Goal: Transaction & Acquisition: Purchase product/service

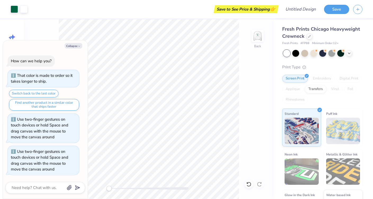
scroll to position [821, 0]
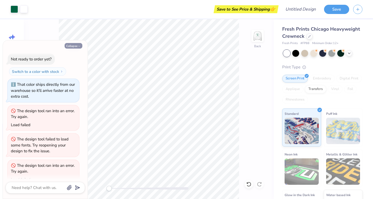
click at [72, 45] on button "Collapse" at bounding box center [74, 46] width 18 height 6
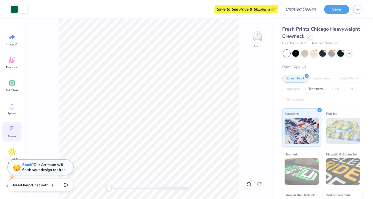
type textarea "x"
click at [17, 61] on div "Designs" at bounding box center [11, 63] width 19 height 20
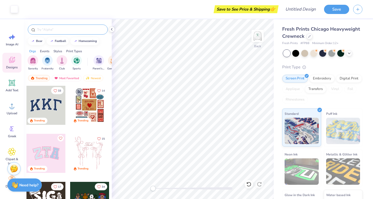
click at [55, 30] on input "text" at bounding box center [71, 29] width 68 height 5
type input "golf"
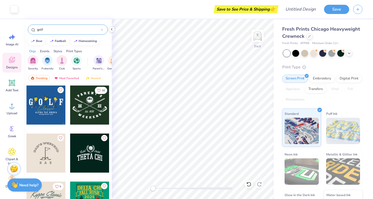
scroll to position [241, 0]
click at [45, 104] on div at bounding box center [45, 105] width 39 height 39
click at [254, 35] on img at bounding box center [257, 35] width 21 height 21
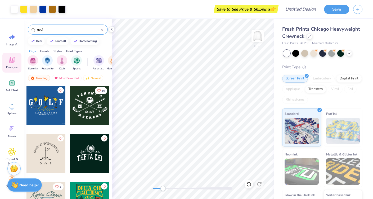
drag, startPoint x: 153, startPoint y: 189, endPoint x: 165, endPoint y: 189, distance: 11.6
click at [165, 189] on div "Accessibility label" at bounding box center [162, 188] width 5 height 5
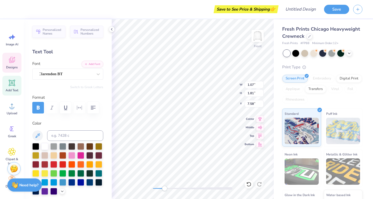
type input "1.09"
type input "1.82"
type input "7.61"
type input "1.07"
type input "1.81"
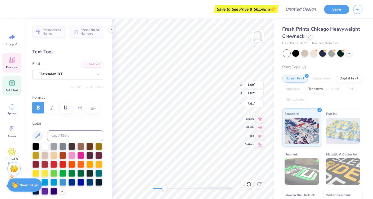
type input "10.01"
click at [15, 7] on div at bounding box center [14, 8] width 7 height 7
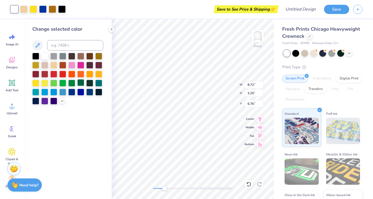
click at [79, 86] on div at bounding box center [80, 82] width 7 height 7
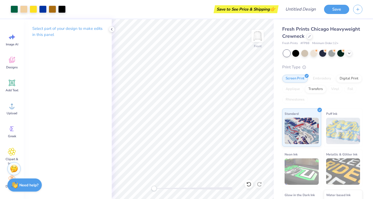
drag, startPoint x: 159, startPoint y: 188, endPoint x: 153, endPoint y: 189, distance: 5.8
click at [153, 189] on div at bounding box center [192, 189] width 79 height 3
type input "6.99"
type input "11.51"
type input "4.29"
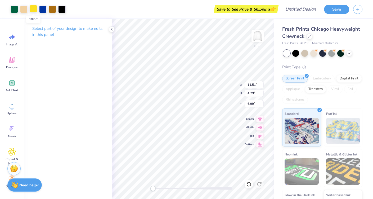
click at [32, 9] on div at bounding box center [33, 8] width 7 height 7
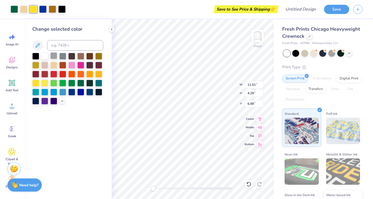
click at [56, 58] on div at bounding box center [53, 55] width 7 height 7
click at [40, 8] on div at bounding box center [42, 8] width 7 height 7
click at [55, 56] on div at bounding box center [53, 55] width 7 height 7
click at [24, 10] on div at bounding box center [23, 8] width 7 height 7
click at [86, 123] on div "Change selected color" at bounding box center [68, 109] width 88 height 180
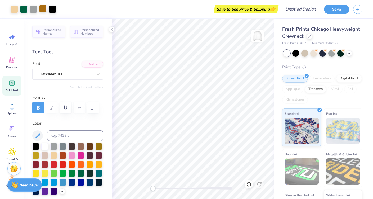
click at [45, 10] on div at bounding box center [42, 8] width 7 height 7
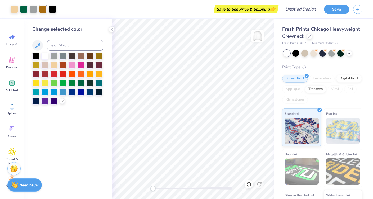
click at [53, 56] on div at bounding box center [53, 55] width 7 height 7
click at [16, 8] on div at bounding box center [14, 8] width 7 height 7
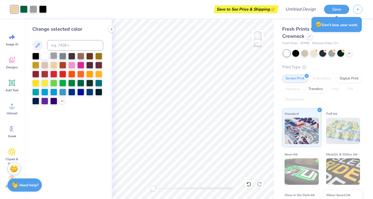
click at [53, 56] on div at bounding box center [53, 55] width 7 height 7
click at [82, 81] on div at bounding box center [80, 82] width 7 height 7
click at [34, 8] on div "Save to See Price & Shipping 👉" at bounding box center [153, 9] width 245 height 19
click at [82, 84] on div at bounding box center [80, 82] width 7 height 7
click at [23, 8] on div at bounding box center [23, 8] width 7 height 7
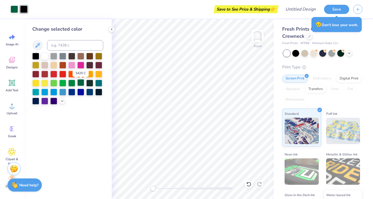
click at [80, 84] on div at bounding box center [80, 82] width 7 height 7
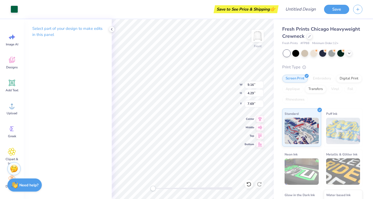
type input "10.32"
type input "4.83"
type input "6.15"
type input "10.32"
type input "4.83"
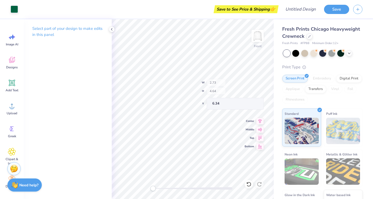
type input "6.15"
type input "7.65"
type input "3.58"
type input "9.71"
type input "1.58"
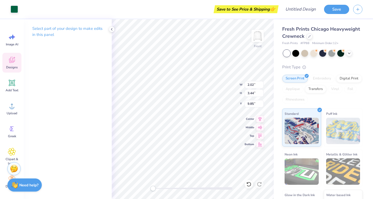
type input "3.01"
type input "10.20"
type input "1.03"
type input "0.93"
type input "10.33"
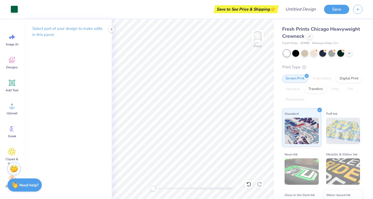
click at [162, 188] on div at bounding box center [192, 189] width 79 height 3
drag, startPoint x: 156, startPoint y: 190, endPoint x: 170, endPoint y: 191, distance: 13.8
click at [170, 190] on div at bounding box center [192, 189] width 79 height 3
click at [155, 188] on div at bounding box center [192, 189] width 79 height 3
click at [143, 188] on div "Front" at bounding box center [193, 109] width 162 height 180
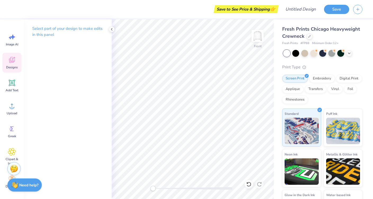
click at [12, 67] on span "Designs" at bounding box center [12, 67] width 12 height 4
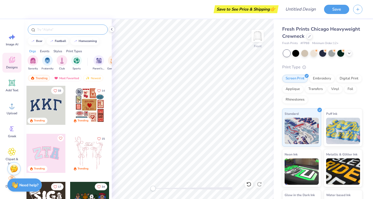
click at [59, 31] on input "text" at bounding box center [71, 29] width 68 height 5
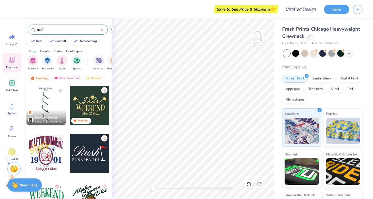
type input "golf"
click at [49, 109] on div at bounding box center [45, 105] width 39 height 39
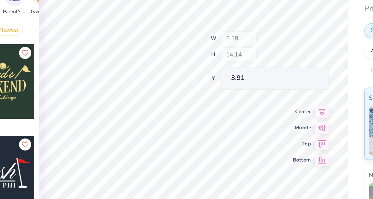
type input "2.20"
type input "0.84"
type input "17.21"
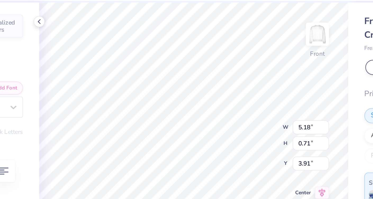
scroll to position [0, 0]
type textarea "K"
type textarea "Chi Omega Classic"
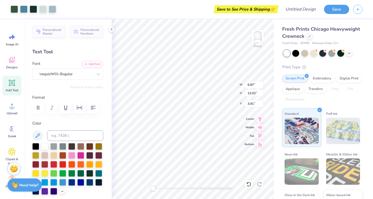
type input "3.00"
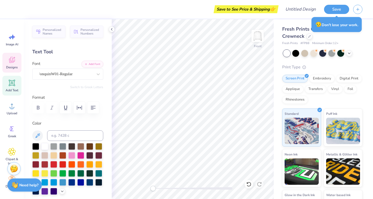
click at [13, 63] on icon at bounding box center [12, 60] width 8 height 8
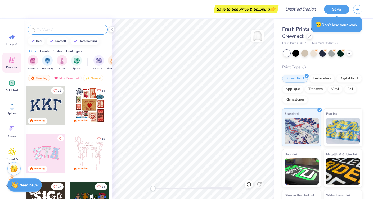
click at [64, 31] on input "text" at bounding box center [71, 29] width 68 height 5
type input "golf"
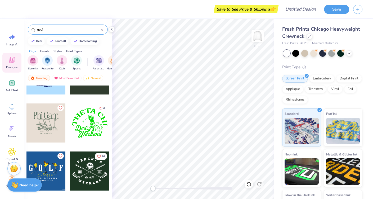
scroll to position [175, 0]
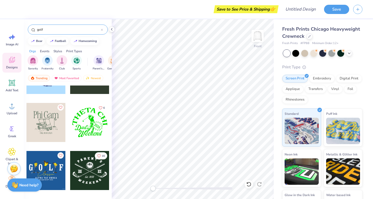
click at [53, 130] on div at bounding box center [45, 122] width 39 height 39
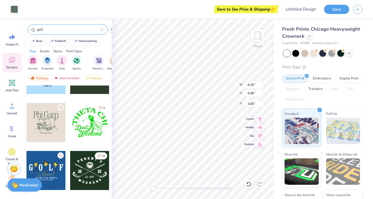
type input "9.72"
type input "8.75"
type input "6.01"
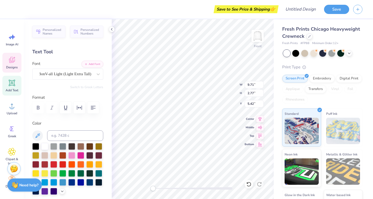
scroll to position [0, 1]
type textarea "Chi Omega"
type textarea "Golf Date 2025"
click at [103, 115] on div "Personalized Names Personalized Numbers Text Tool Add Font Font BonV-all Switch…" at bounding box center [68, 109] width 88 height 180
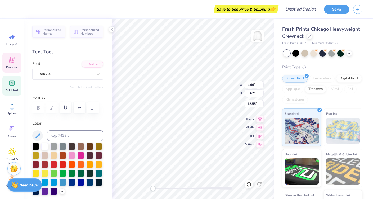
click at [105, 65] on div "Personalized Names Personalized Numbers Text Tool Add Font Font BonV-all Switch…" at bounding box center [68, 109] width 88 height 180
click at [11, 60] on icon at bounding box center [12, 60] width 8 height 8
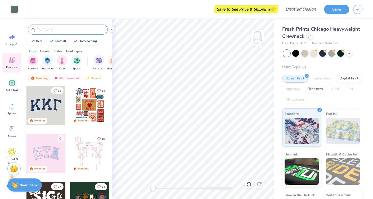
click at [56, 29] on input "text" at bounding box center [71, 29] width 68 height 5
type input "golf"
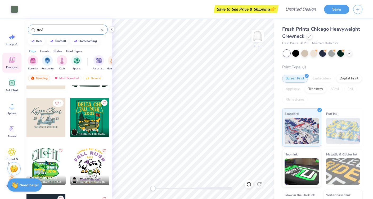
scroll to position [335, 0]
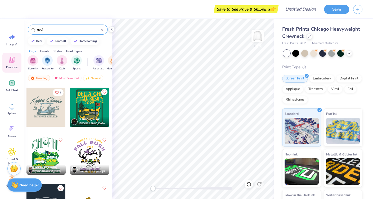
click at [51, 104] on div at bounding box center [45, 107] width 39 height 39
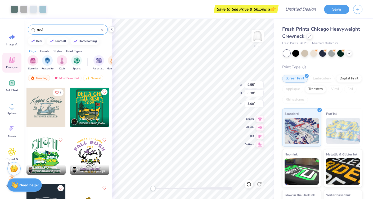
type input "12.18"
type input "8.14"
type input "4.28"
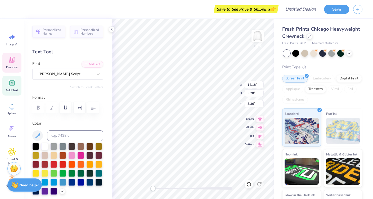
scroll to position [0, 1]
type textarea "Chi O Classic"
type textarea "Golf Date"
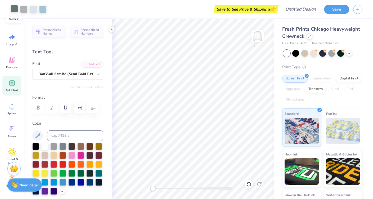
click at [17, 12] on div at bounding box center [14, 8] width 7 height 7
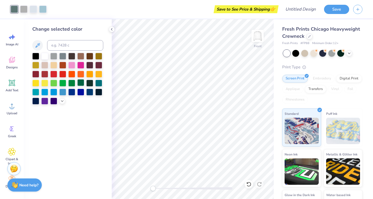
click at [80, 84] on div at bounding box center [80, 82] width 7 height 7
click at [43, 9] on div at bounding box center [42, 8] width 7 height 7
click at [72, 84] on div at bounding box center [71, 82] width 7 height 7
click at [79, 85] on div at bounding box center [80, 82] width 7 height 7
click at [80, 84] on div at bounding box center [80, 82] width 7 height 7
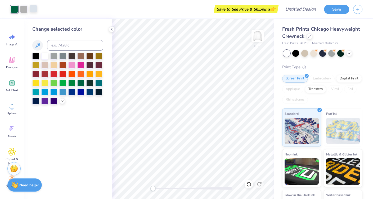
click at [31, 11] on div at bounding box center [33, 8] width 7 height 7
click at [71, 84] on div at bounding box center [71, 82] width 7 height 7
click at [26, 10] on div at bounding box center [23, 8] width 7 height 7
click at [72, 83] on div at bounding box center [71, 82] width 7 height 7
click at [81, 83] on div at bounding box center [80, 82] width 7 height 7
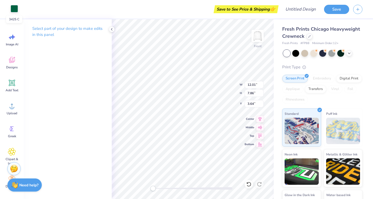
click at [14, 8] on div at bounding box center [14, 8] width 7 height 7
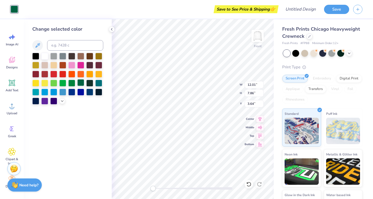
click at [83, 84] on div at bounding box center [80, 82] width 7 height 7
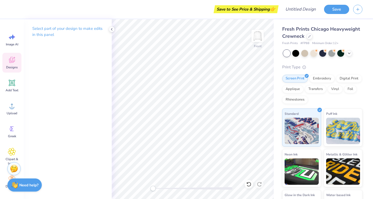
click at [11, 65] on div "Designs" at bounding box center [11, 63] width 19 height 20
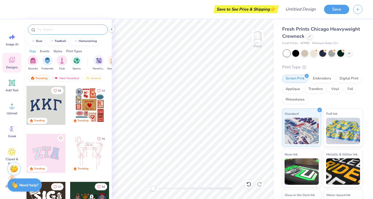
click at [53, 29] on input "text" at bounding box center [71, 29] width 68 height 5
type input "golf"
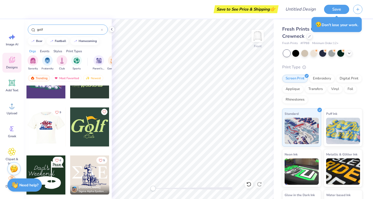
scroll to position [1038, 0]
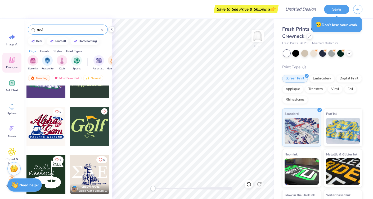
click at [52, 132] on div at bounding box center [45, 126] width 39 height 39
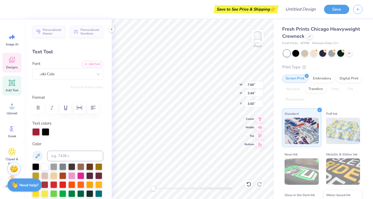
type textarea "A"
type textarea "C"
type textarea "h"
type textarea "Chi"
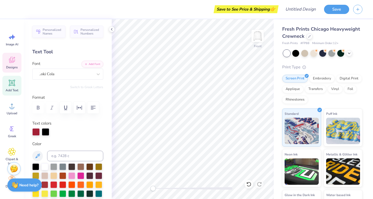
click at [10, 67] on span "Designs" at bounding box center [12, 67] width 12 height 4
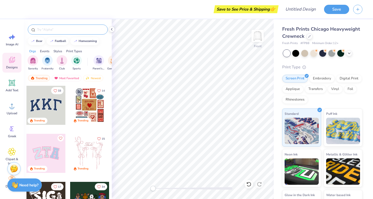
click at [48, 29] on input "text" at bounding box center [71, 29] width 68 height 5
type input "golf"
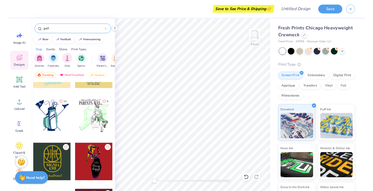
scroll to position [1713, 0]
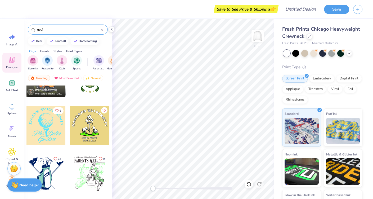
click at [51, 134] on div at bounding box center [45, 125] width 39 height 39
